Goal: Information Seeking & Learning: Learn about a topic

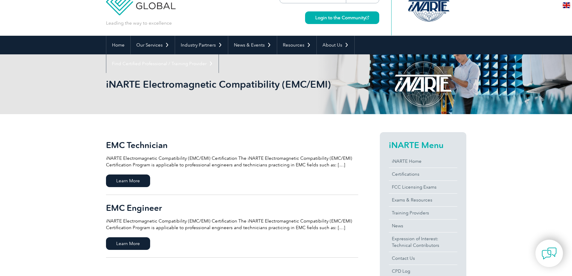
scroll to position [60, 0]
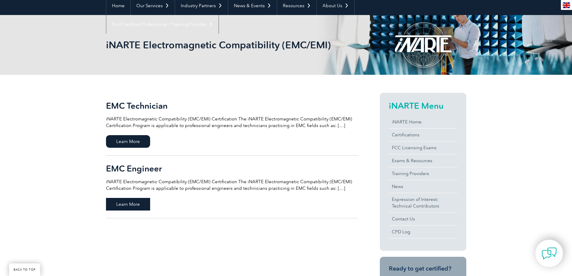
click at [136, 202] on span "Learn More" at bounding box center [128, 204] width 44 height 13
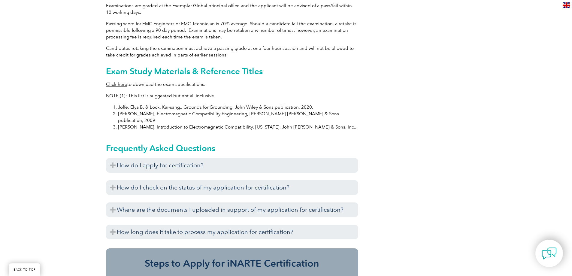
scroll to position [570, 0]
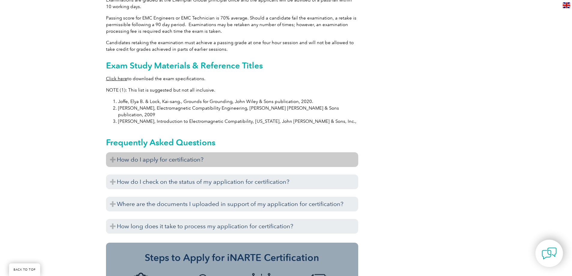
click at [111, 152] on h3 "How do I apply for certification?" at bounding box center [232, 159] width 252 height 15
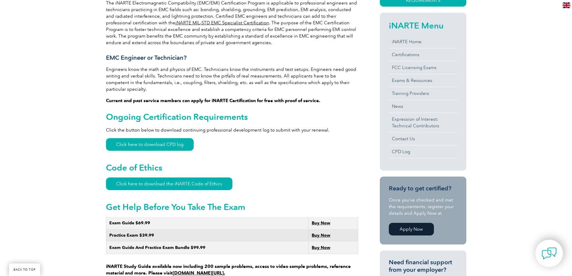
scroll to position [180, 0]
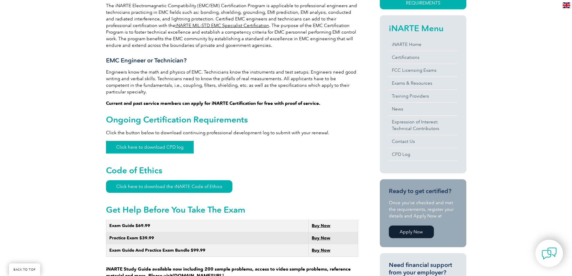
click at [150, 141] on link "Click here to download CPD log" at bounding box center [150, 147] width 88 height 13
click at [413, 61] on link "Certifications" at bounding box center [423, 57] width 68 height 13
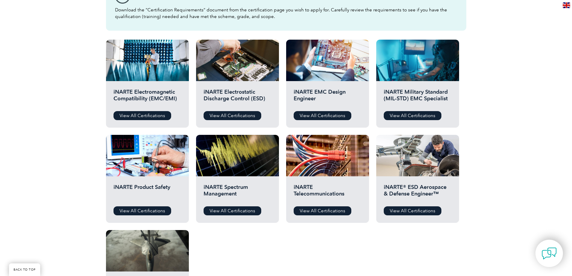
scroll to position [180, 0]
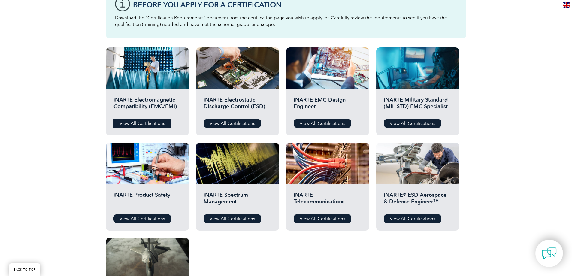
click at [142, 122] on link "View All Certifications" at bounding box center [142, 123] width 58 height 9
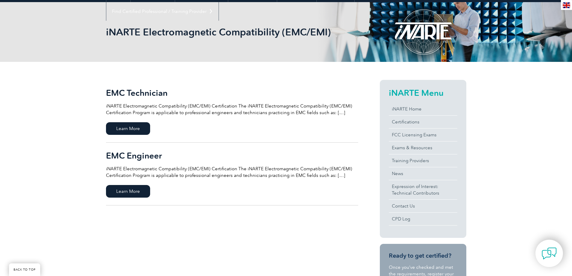
scroll to position [90, 0]
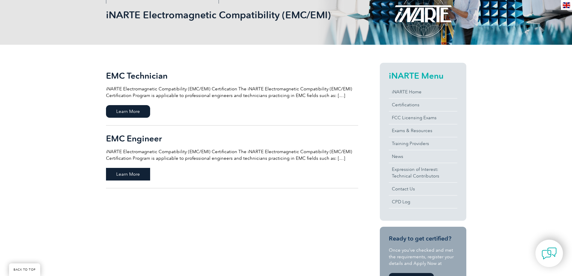
click at [116, 171] on span "Learn More" at bounding box center [128, 174] width 44 height 13
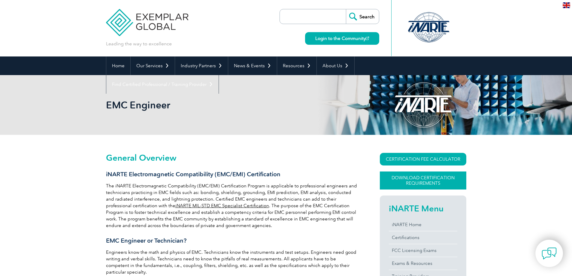
click at [433, 175] on link "Download Certification Requirements" at bounding box center [423, 180] width 86 height 18
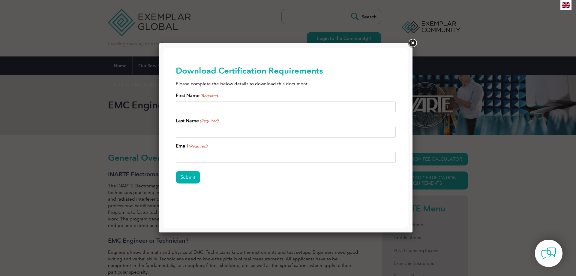
click at [213, 105] on input "First Name (Required)" at bounding box center [286, 106] width 220 height 11
type input "Sumit"
click at [191, 137] on input "Last Name (Required)" at bounding box center [286, 132] width 220 height 11
type input "Tiwary"
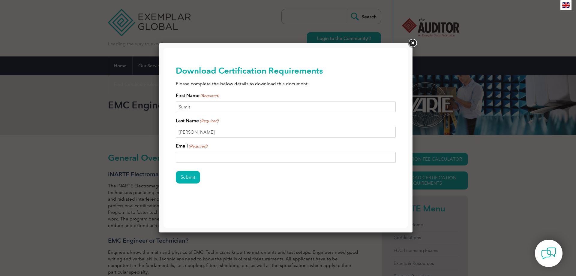
click at [186, 162] on input "Email (Required)" at bounding box center [286, 157] width 220 height 11
type input "tiwary306@gmail.com"
click at [189, 174] on input "Submit" at bounding box center [188, 177] width 24 height 13
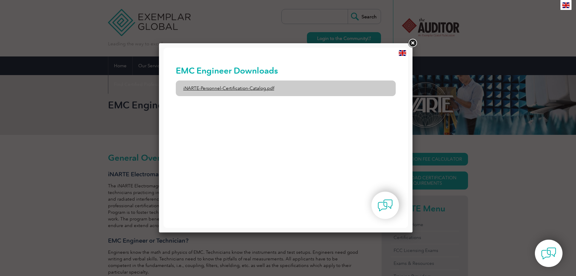
click at [225, 91] on link "iNARTE-Personnel-Certification-Catalog.pdf" at bounding box center [286, 88] width 220 height 16
click at [252, 89] on link "iNARTE-Personnel-Certification-Catalog.pdf" at bounding box center [286, 88] width 220 height 16
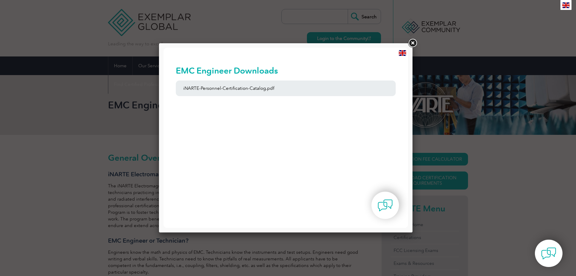
click at [413, 43] on link at bounding box center [412, 43] width 11 height 11
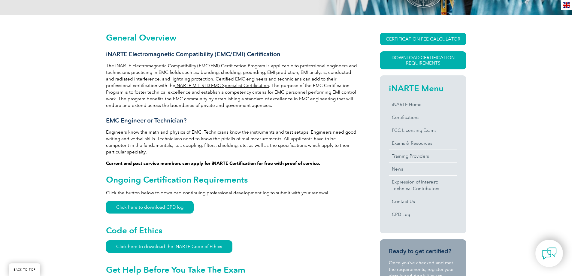
scroll to position [150, 0]
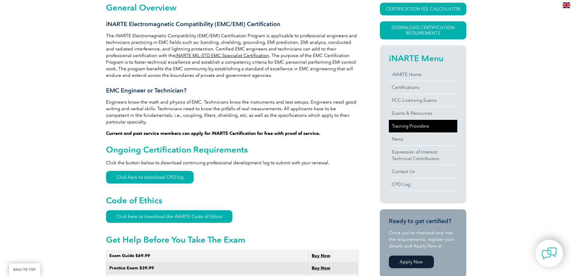
click at [407, 126] on link "Training Providers" at bounding box center [423, 126] width 68 height 13
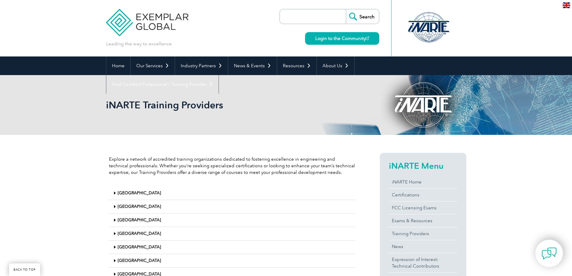
scroll to position [60, 0]
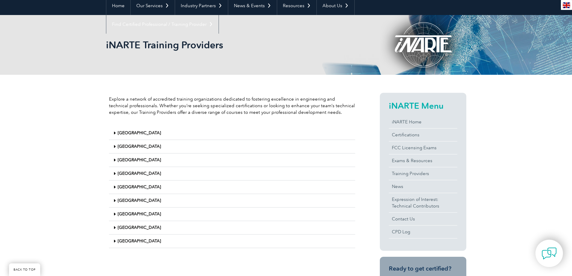
click at [115, 146] on icon at bounding box center [114, 146] width 2 height 4
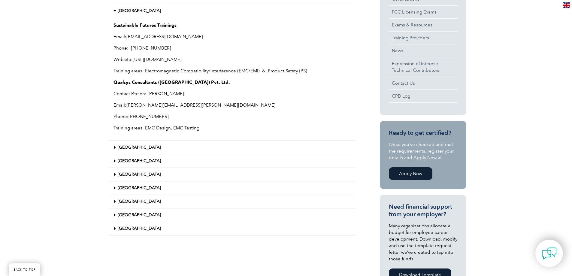
scroll to position [210, 0]
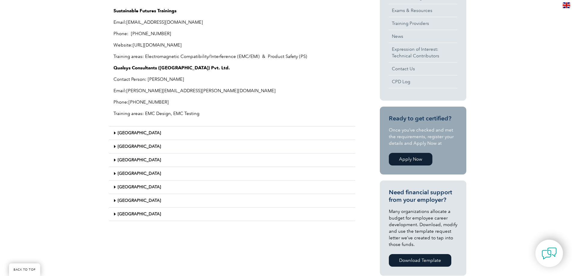
click at [113, 131] on icon at bounding box center [114, 133] width 2 height 4
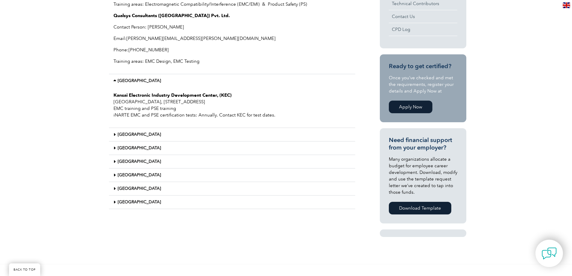
scroll to position [270, 0]
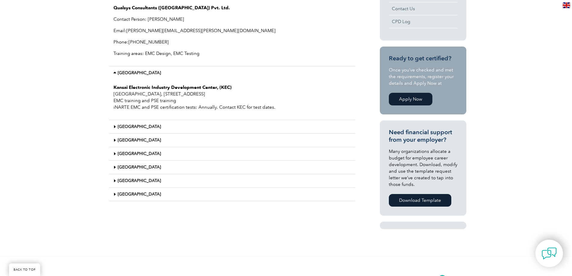
click at [113, 194] on icon at bounding box center [114, 194] width 2 height 4
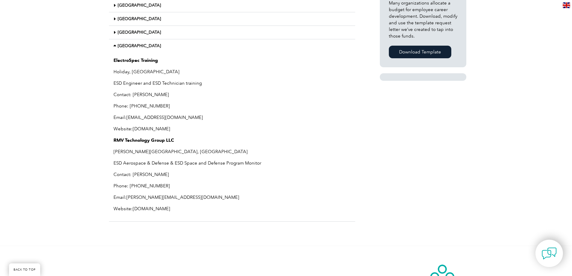
scroll to position [420, 0]
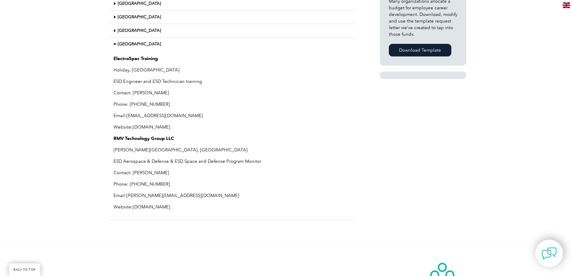
click at [145, 208] on link "www.esdrmv.com" at bounding box center [152, 206] width 38 height 5
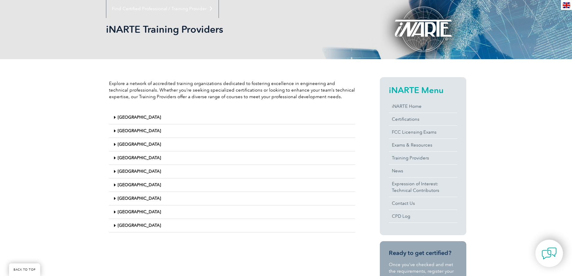
scroll to position [90, 0]
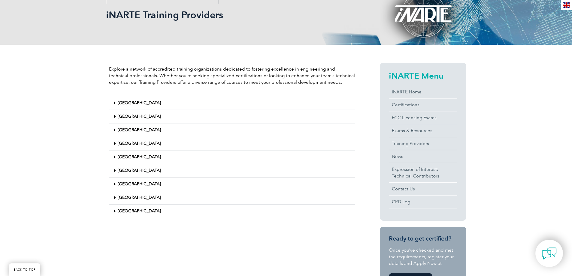
click at [113, 116] on div "India" at bounding box center [232, 117] width 246 height 14
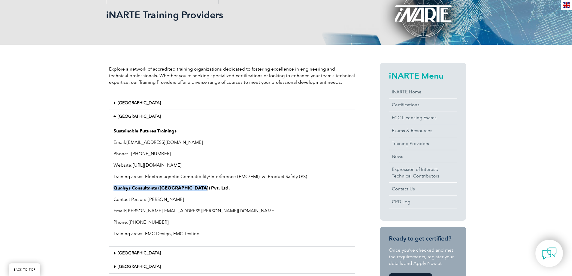
drag, startPoint x: 114, startPoint y: 187, endPoint x: 194, endPoint y: 188, distance: 79.6
click at [194, 188] on strong "Qualsys Consultants (INDIA) Pvt. Ltd." at bounding box center [171, 187] width 116 height 5
copy strong "Qualsys Consultants (INDIA) Pvt. Ltd."
click at [113, 113] on div "India" at bounding box center [232, 116] width 246 height 13
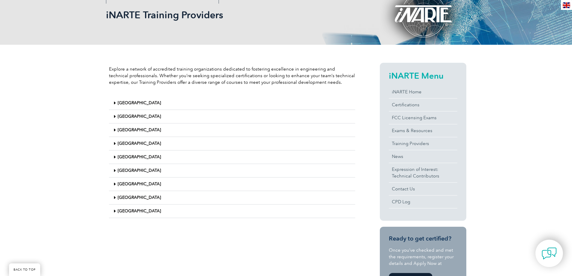
click at [115, 131] on icon at bounding box center [114, 130] width 2 height 4
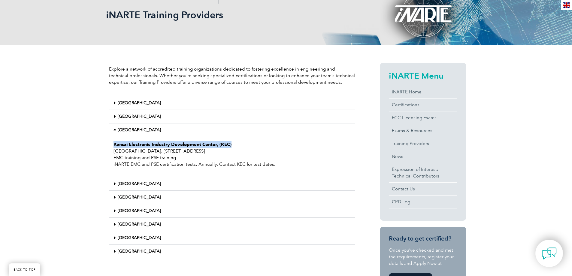
drag, startPoint x: 113, startPoint y: 144, endPoint x: 234, endPoint y: 144, distance: 121.3
click at [234, 144] on div "Kansai Electronic Industry Development Center, (KEC) Kyoto, Seika-cho, 3-2-2 Hi…" at bounding box center [232, 157] width 246 height 41
copy strong "Kansai Electronic Industry Development Center, (KEC)"
click at [96, 154] on div "Explore a network of accredited training organizations dedicated to fostering e…" at bounding box center [286, 240] width 572 height 391
click at [114, 129] on icon at bounding box center [115, 130] width 4 height 4
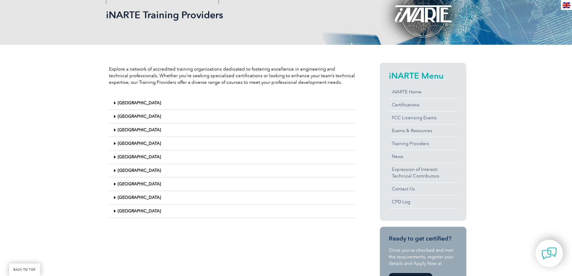
click at [115, 211] on icon at bounding box center [114, 211] width 2 height 4
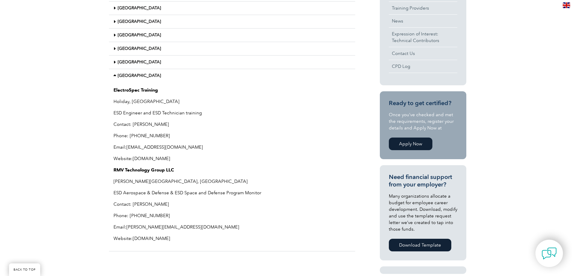
scroll to position [240, 0]
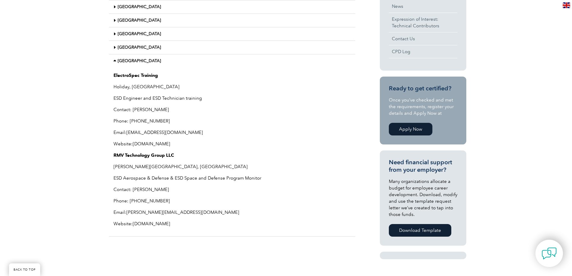
click at [71, 153] on div "Explore a network of accredited training organizations dedicated to fostering e…" at bounding box center [286, 90] width 572 height 391
click at [114, 60] on icon at bounding box center [115, 61] width 4 height 4
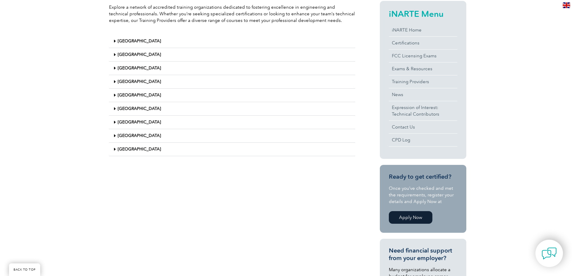
scroll to position [150, 0]
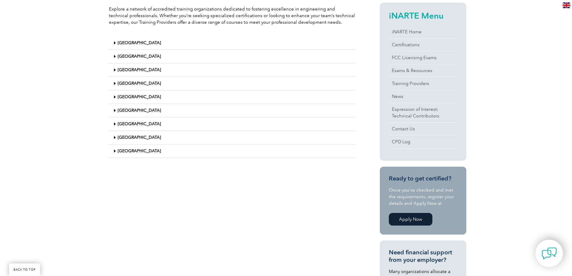
click at [119, 110] on link "[GEOGRAPHIC_DATA]" at bounding box center [139, 110] width 43 height 5
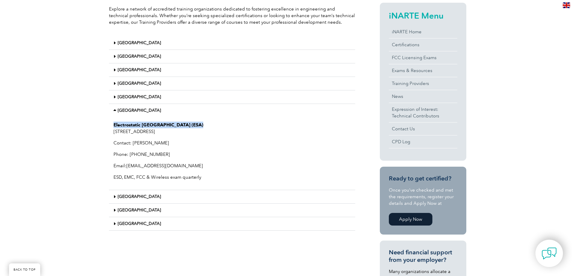
drag, startPoint x: 114, startPoint y: 125, endPoint x: 201, endPoint y: 123, distance: 87.1
click at [201, 123] on p "Electrostatic Singapore Academy (ESA) 535 Serangoon North Avenue 4 #10-185, Sin…" at bounding box center [231, 128] width 237 height 13
copy strong "Electrostatic Singapore Academy (ESA)"
click at [68, 121] on div "Explore a network of accredited training organizations dedicated to fostering e…" at bounding box center [286, 180] width 572 height 391
click at [114, 107] on div "[GEOGRAPHIC_DATA]" at bounding box center [232, 110] width 246 height 13
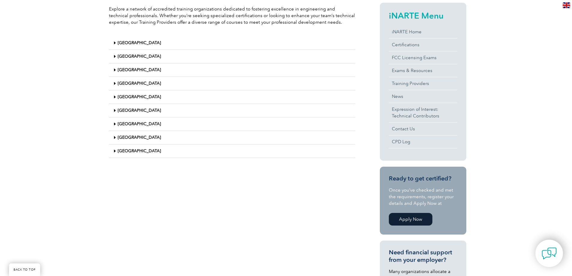
click at [115, 94] on div "[GEOGRAPHIC_DATA]" at bounding box center [232, 97] width 246 height 14
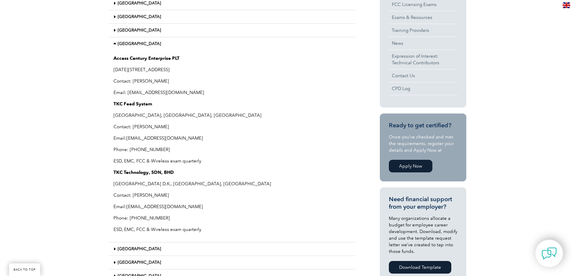
scroll to position [210, 0]
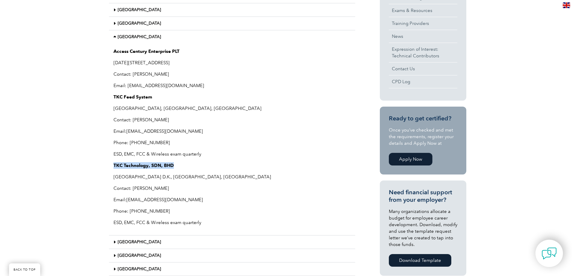
drag, startPoint x: 114, startPoint y: 166, endPoint x: 173, endPoint y: 165, distance: 58.6
click at [173, 165] on p "TKC Technology, SDN, BHD" at bounding box center [231, 165] width 237 height 7
copy strong "TKC Technology, SDN, BHD"
click at [81, 118] on div "Explore a network of accredited training organizations dedicated to fostering e…" at bounding box center [286, 120] width 572 height 391
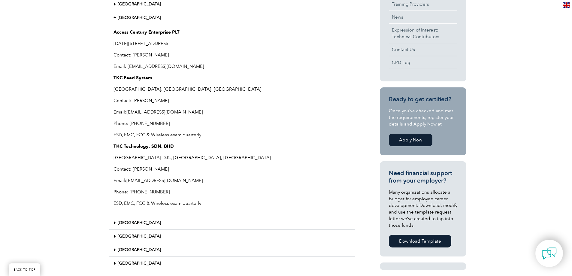
scroll to position [221, 0]
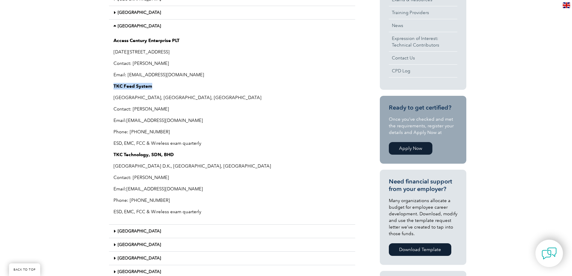
drag, startPoint x: 113, startPoint y: 86, endPoint x: 150, endPoint y: 85, distance: 36.6
click at [150, 85] on div "Access Century Enterprise PLT 1-1-51 Jalan Veterinari, Georgetown, 10150, Pulau…" at bounding box center [232, 129] width 246 height 192
copy strong "TKC Feed System"
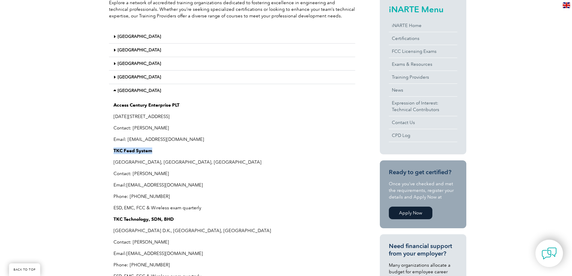
scroll to position [71, 0]
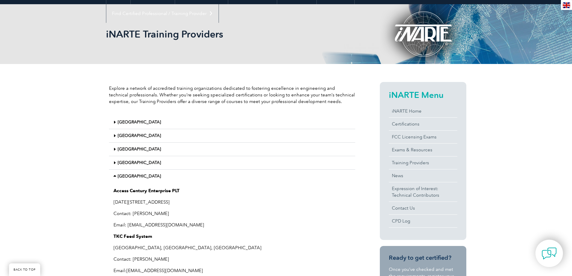
click at [59, 142] on div "Explore a network of accredited training organizations dedicated to fostering e…" at bounding box center [286, 259] width 572 height 391
click at [114, 176] on icon at bounding box center [115, 176] width 4 height 4
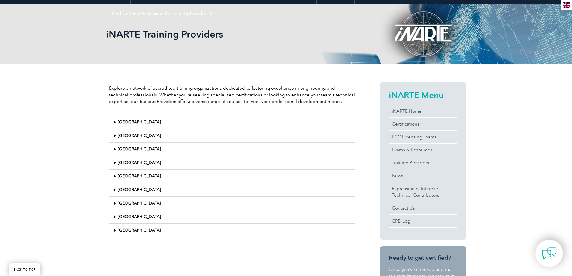
click at [114, 134] on icon at bounding box center [114, 136] width 2 height 4
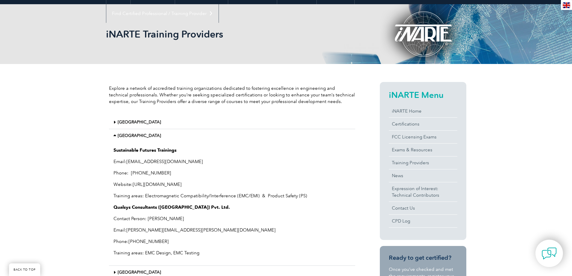
click at [81, 173] on div "Explore a network of accredited training organizations dedicated to fostering e…" at bounding box center [286, 259] width 572 height 391
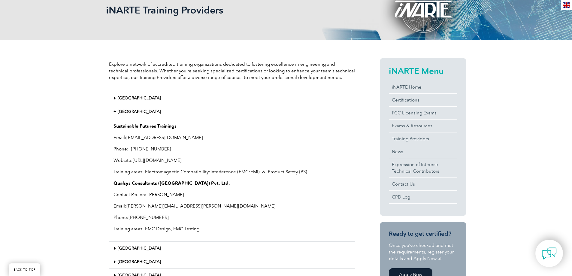
scroll to position [131, 0]
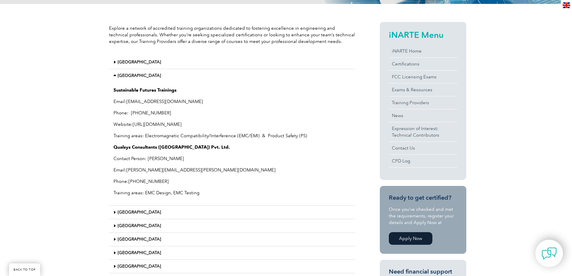
click at [194, 170] on link "manya.singh@qualsys-consultants.com" at bounding box center [200, 169] width 149 height 5
click at [115, 75] on icon at bounding box center [115, 76] width 4 height 4
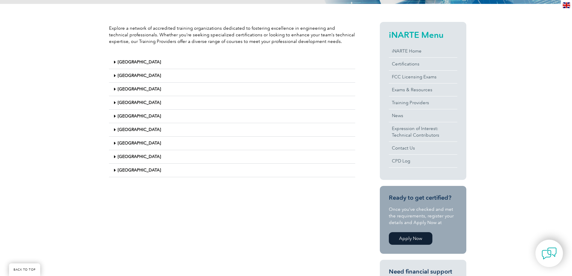
click at [114, 62] on icon at bounding box center [114, 62] width 2 height 4
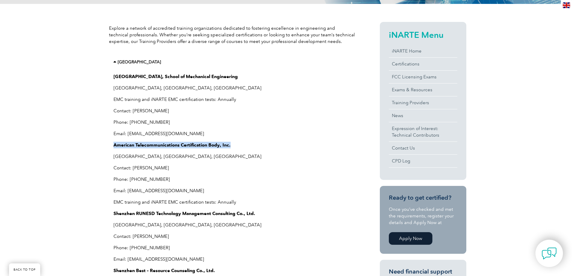
drag, startPoint x: 111, startPoint y: 144, endPoint x: 238, endPoint y: 145, distance: 126.4
click at [238, 145] on div "Southeast University, School of Mechanical Engineering Nanjing, Jiangsu, China …" at bounding box center [232, 227] width 246 height 317
copy strong "American Telecommunications Certification Body, Inc."
click at [80, 141] on div "Explore a network of accredited training organizations dedicated to fostering e…" at bounding box center [286, 261] width 572 height 514
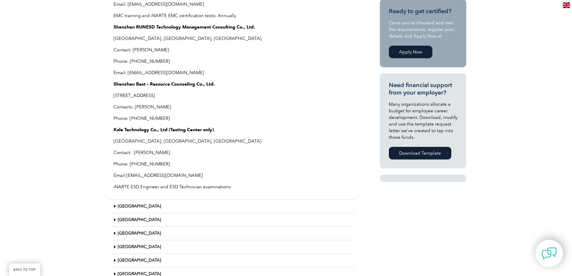
scroll to position [371, 0]
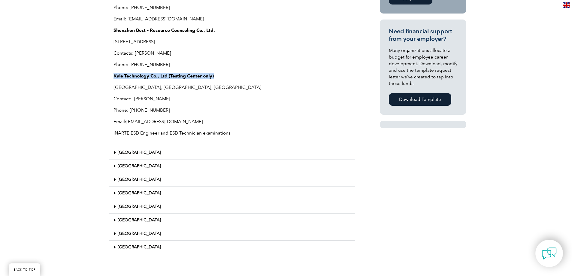
drag, startPoint x: 110, startPoint y: 76, endPoint x: 219, endPoint y: 71, distance: 108.2
copy strong "Kale Technology Co., Ltd (Testing Center only)"
click at [44, 151] on div "Explore a network of accredited training organizations dedicated to fostering e…" at bounding box center [286, 21] width 572 height 514
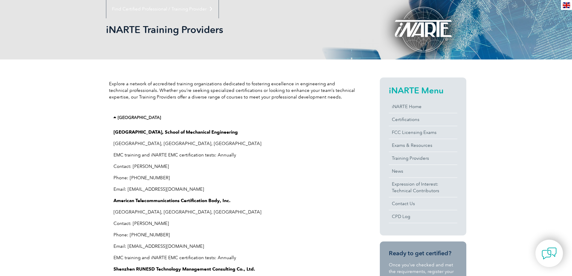
scroll to position [0, 0]
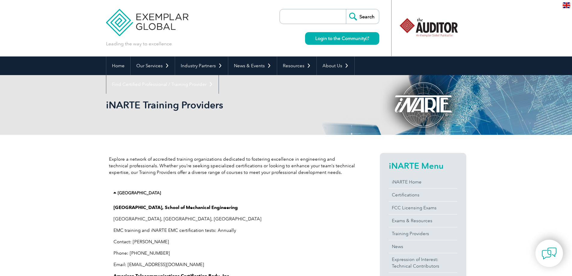
click at [116, 192] on icon at bounding box center [115, 193] width 4 height 4
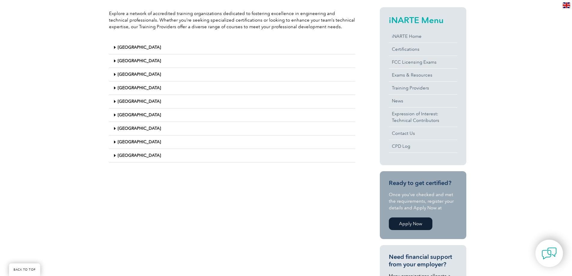
scroll to position [150, 0]
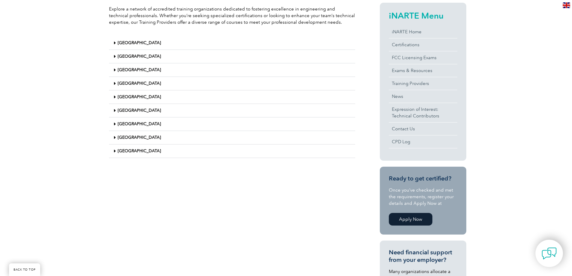
click at [115, 138] on icon at bounding box center [114, 137] width 2 height 4
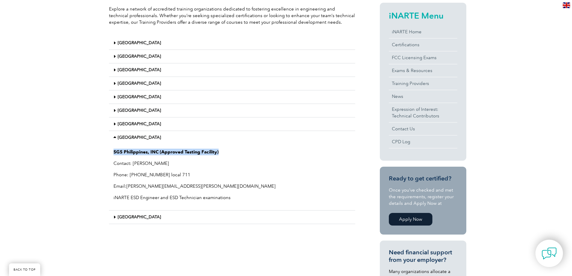
drag, startPoint x: 113, startPoint y: 153, endPoint x: 226, endPoint y: 154, distance: 113.5
click at [226, 154] on div "SGS Philippines, INC (Approved Testing Facility) Contact: Roger Villanueva Phon…" at bounding box center [232, 177] width 246 height 66
copy strong "SGS Philippines, INC (Approved Testing Facility)"
click at [117, 136] on icon at bounding box center [115, 137] width 4 height 4
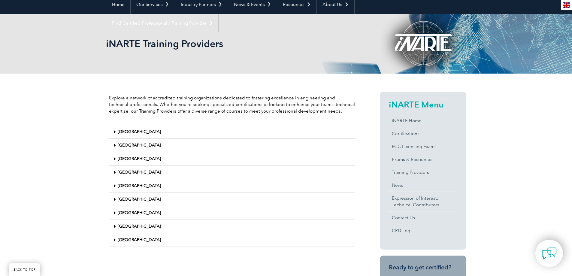
scroll to position [0, 0]
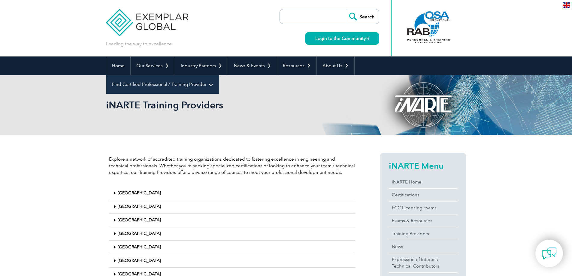
click at [219, 75] on link "Find Certified Professional / Training Provider" at bounding box center [162, 84] width 112 height 19
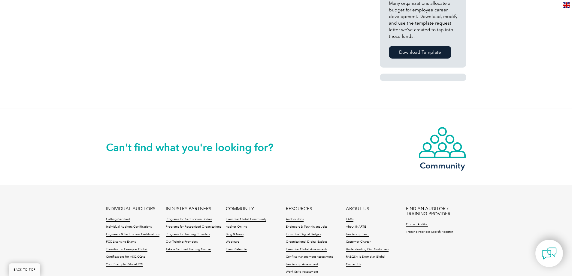
scroll to position [420, 0]
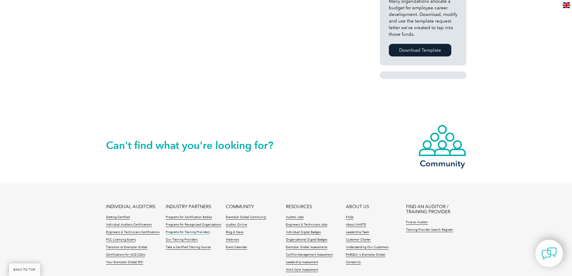
click at [185, 231] on link "Programs for Training Providers" at bounding box center [188, 232] width 44 height 4
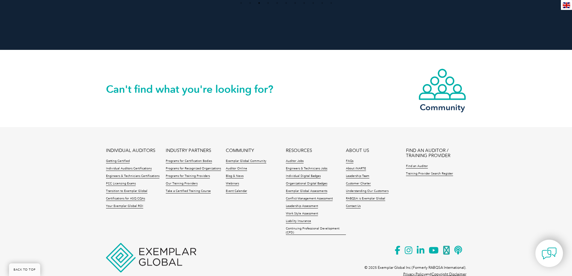
scroll to position [1168, 0]
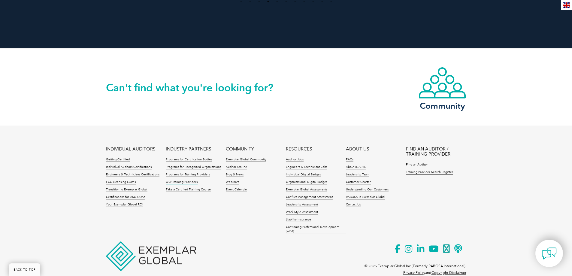
click at [188, 180] on link "Our Training Providers" at bounding box center [182, 182] width 32 height 4
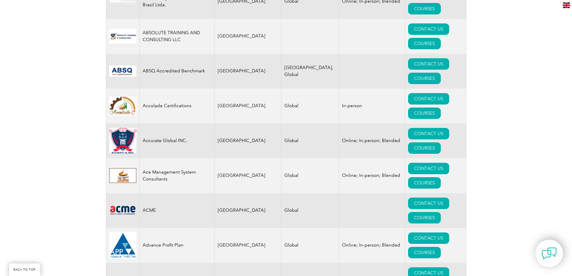
scroll to position [150, 0]
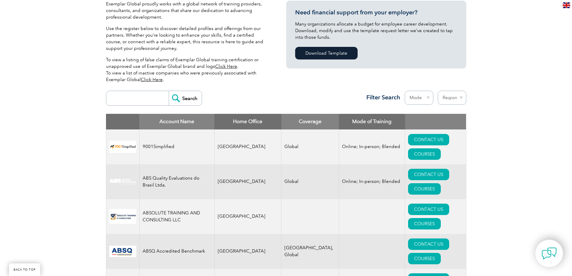
click at [141, 96] on input "search" at bounding box center [138, 98] width 59 height 14
type input "EMC"
click at [169, 91] on input "Search" at bounding box center [185, 98] width 33 height 14
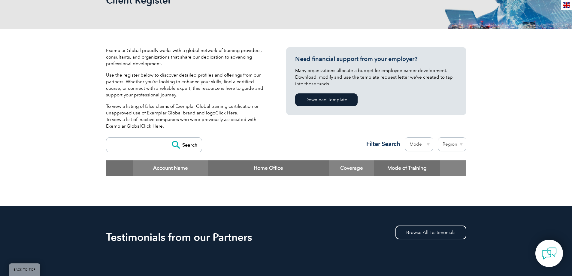
scroll to position [120, 0]
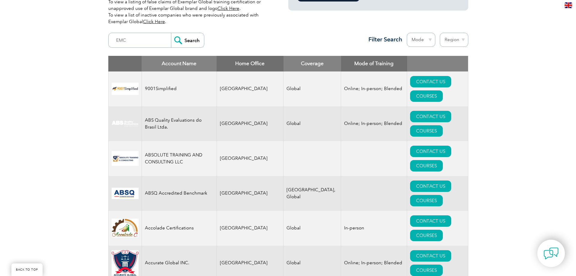
scroll to position [210, 0]
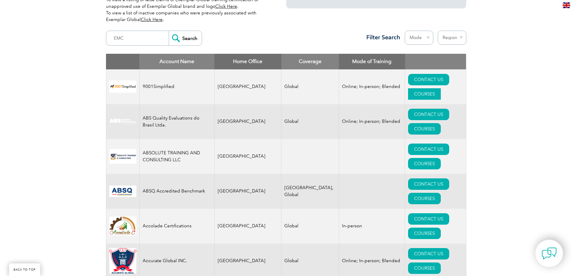
click at [439, 88] on link "COURSES" at bounding box center [424, 93] width 33 height 11
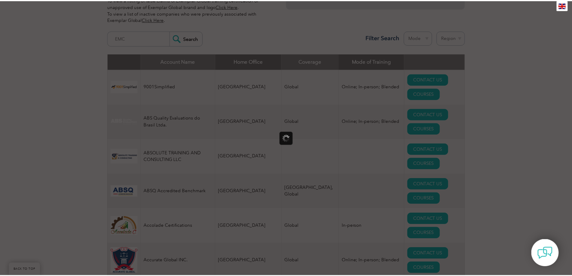
scroll to position [0, 0]
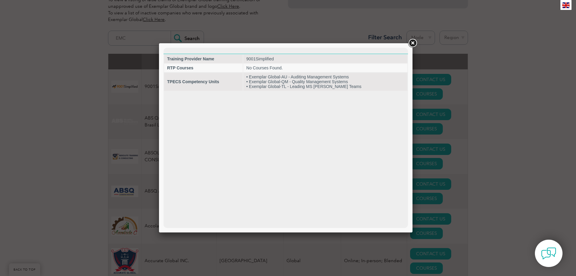
click at [413, 42] on link at bounding box center [412, 43] width 11 height 11
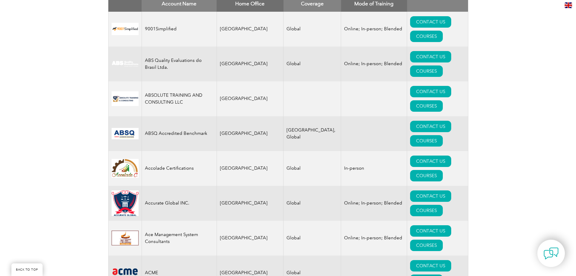
scroll to position [270, 0]
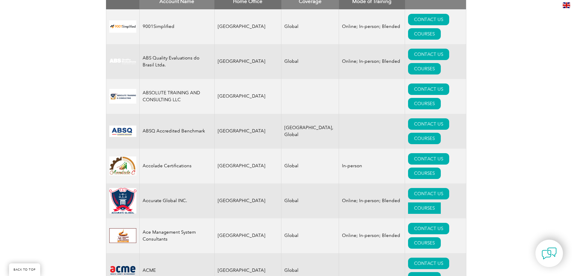
click at [437, 202] on link "COURSES" at bounding box center [424, 207] width 33 height 11
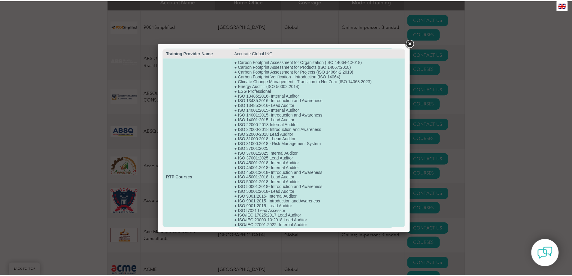
scroll to position [0, 0]
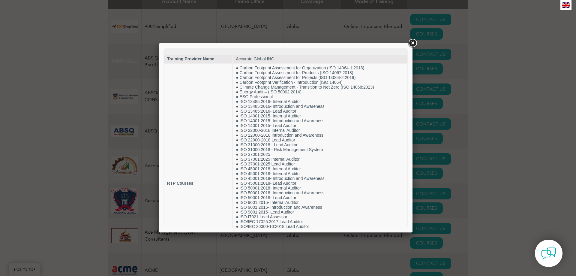
click at [413, 43] on link at bounding box center [412, 43] width 11 height 11
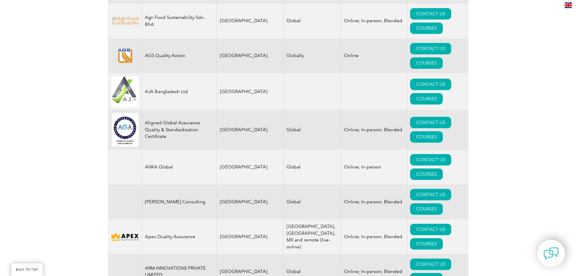
scroll to position [630, 0]
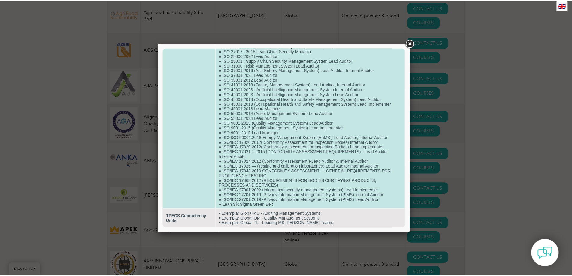
scroll to position [200, 0]
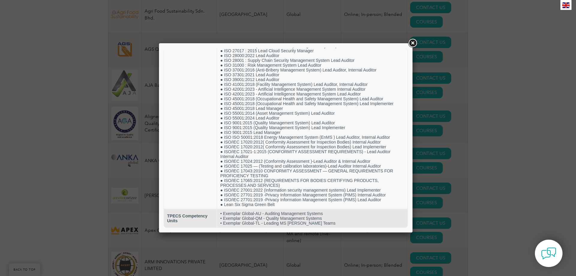
click at [413, 40] on link at bounding box center [412, 43] width 11 height 11
